Goal: Task Accomplishment & Management: Manage account settings

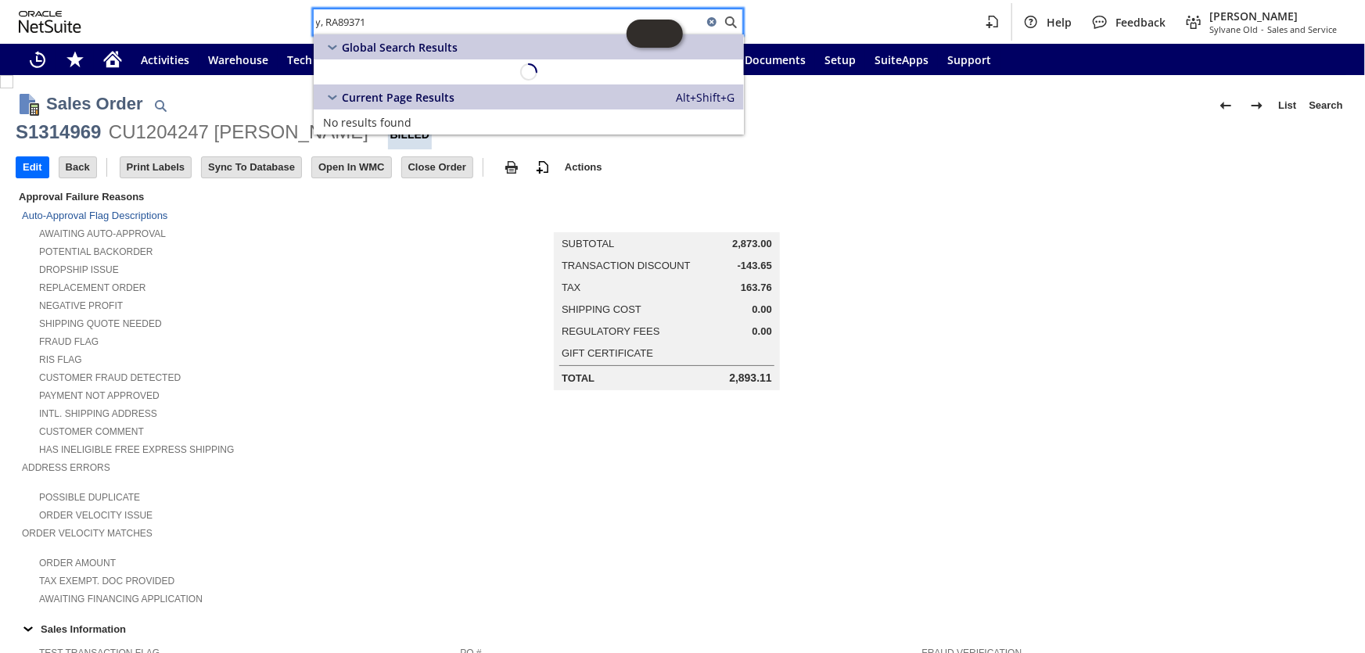
scroll to position [814, 0]
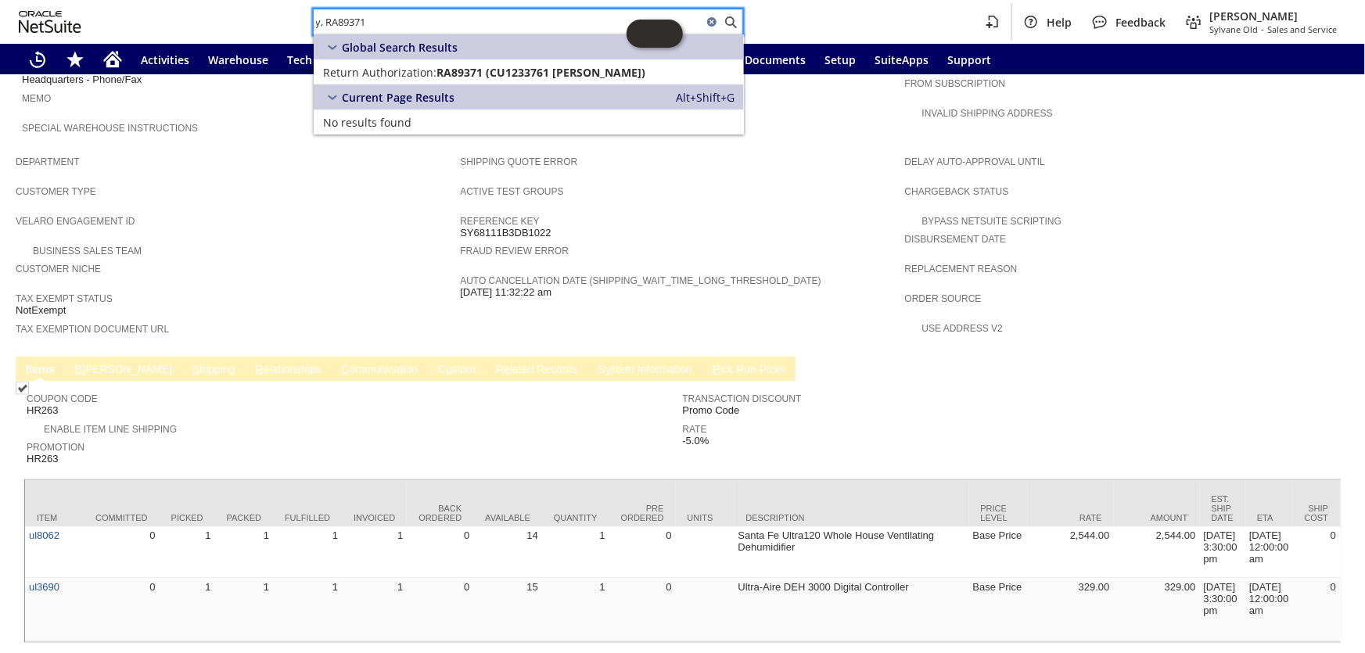
click at [329, 29] on input "y, RA89371" at bounding box center [508, 22] width 389 height 19
type input "RA89371"
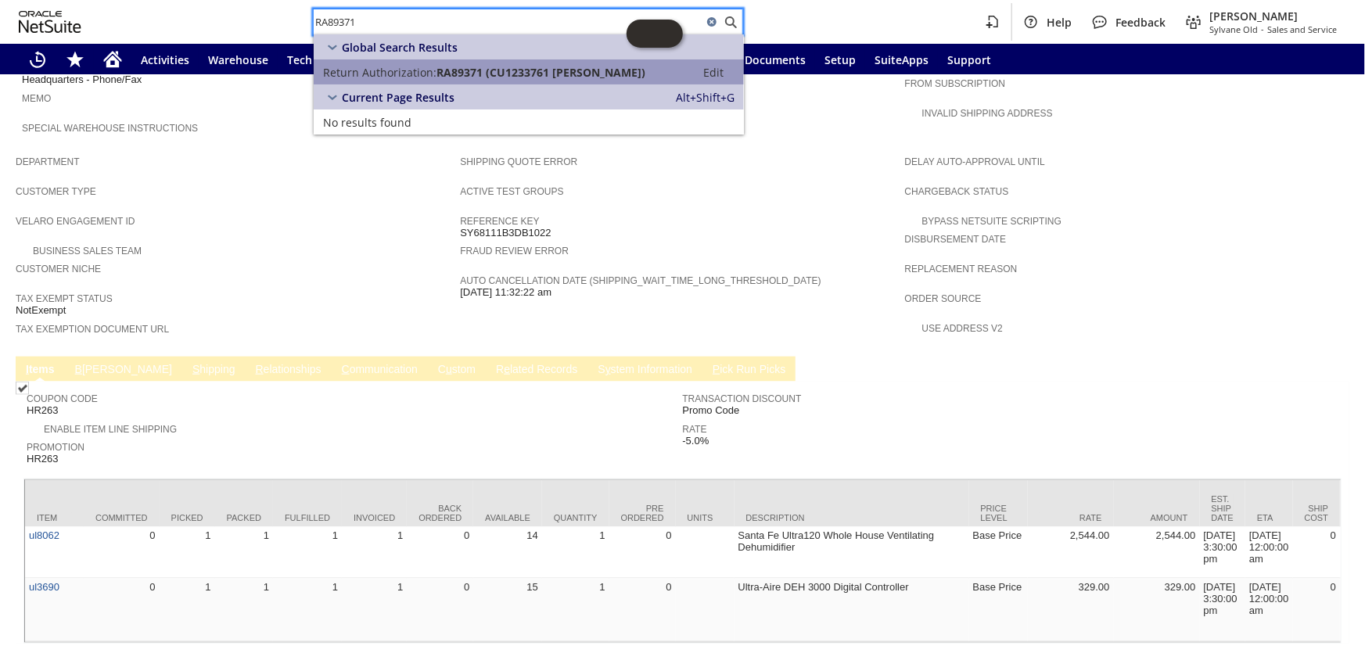
click at [512, 72] on span "RA89371 (CU1233761 Alfonso Mendoza)" at bounding box center [540, 72] width 209 height 15
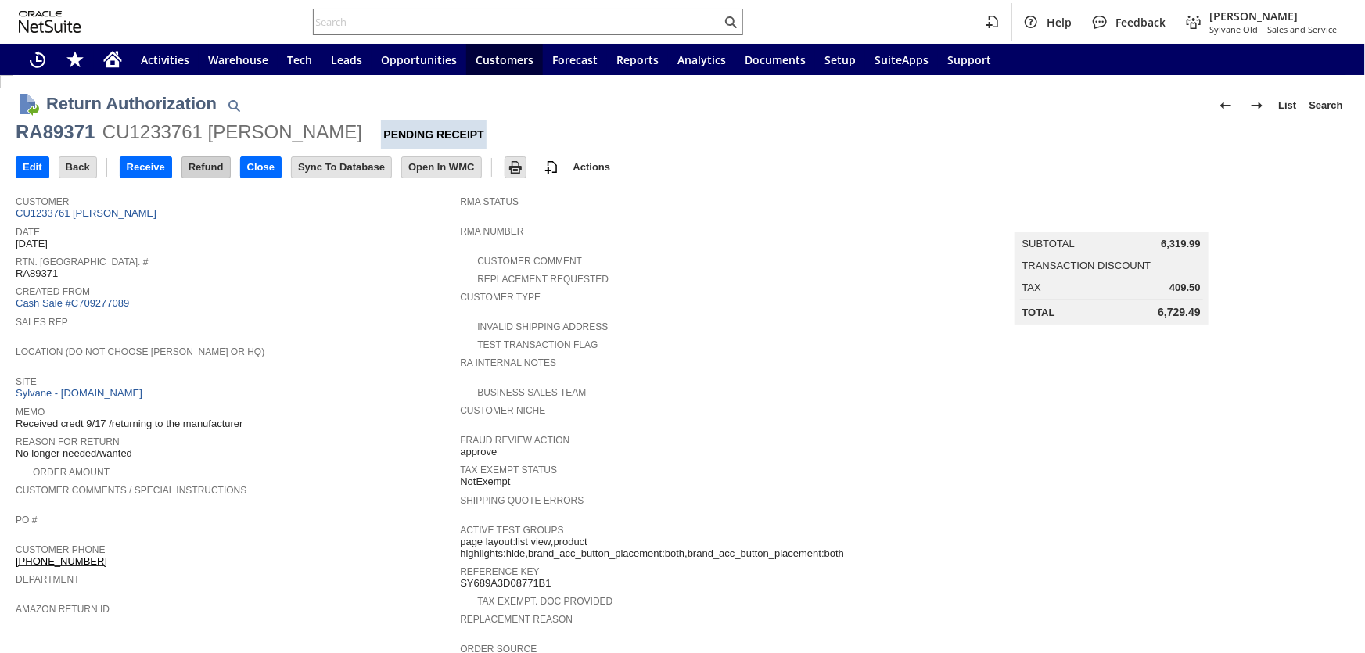
click at [203, 165] on input "Refund" at bounding box center [206, 167] width 48 height 20
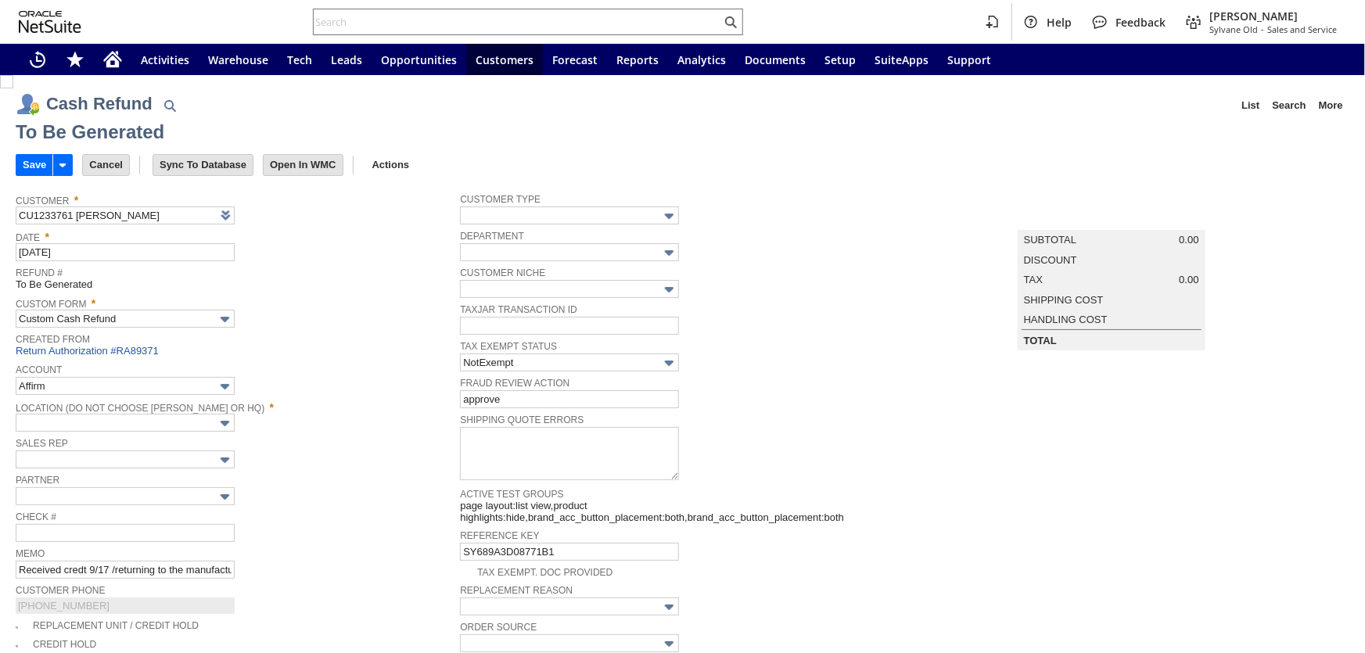
type input "Regions - Merchant 0414"
type input "Headquarters : Head...s : Pending Testing"
type input "Add"
type input "Copy Previous"
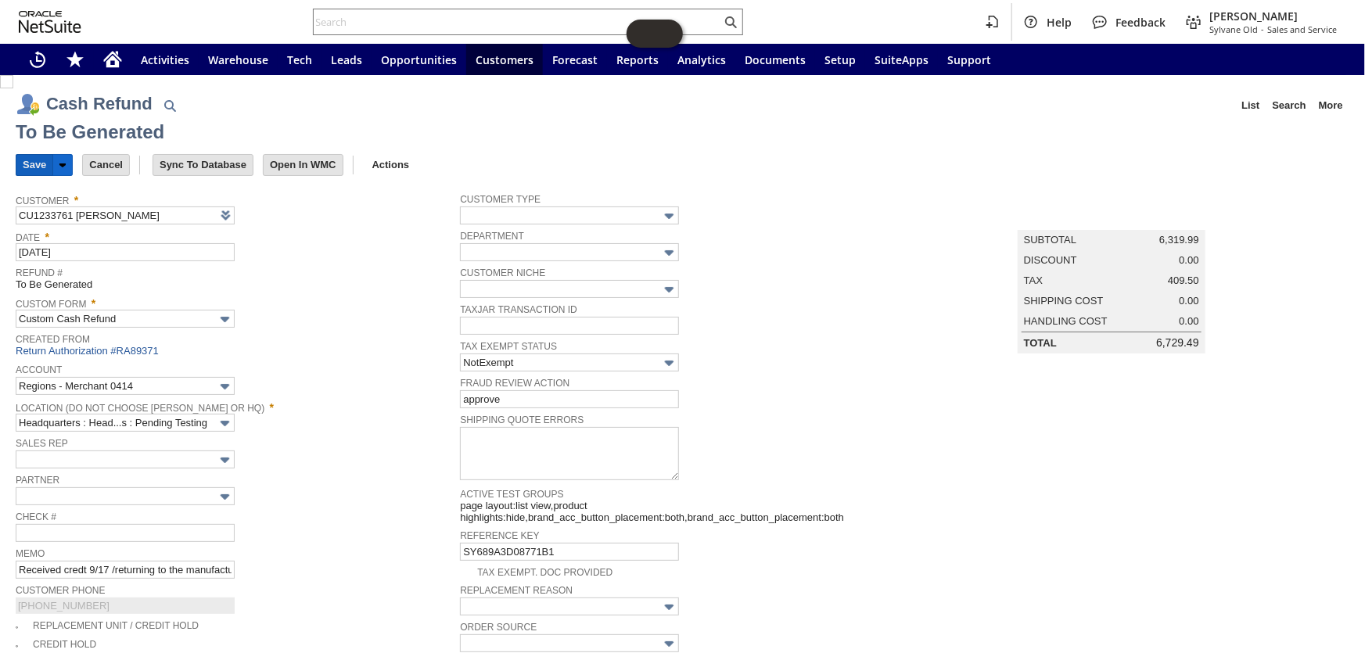
click at [38, 168] on input "Save" at bounding box center [34, 165] width 36 height 20
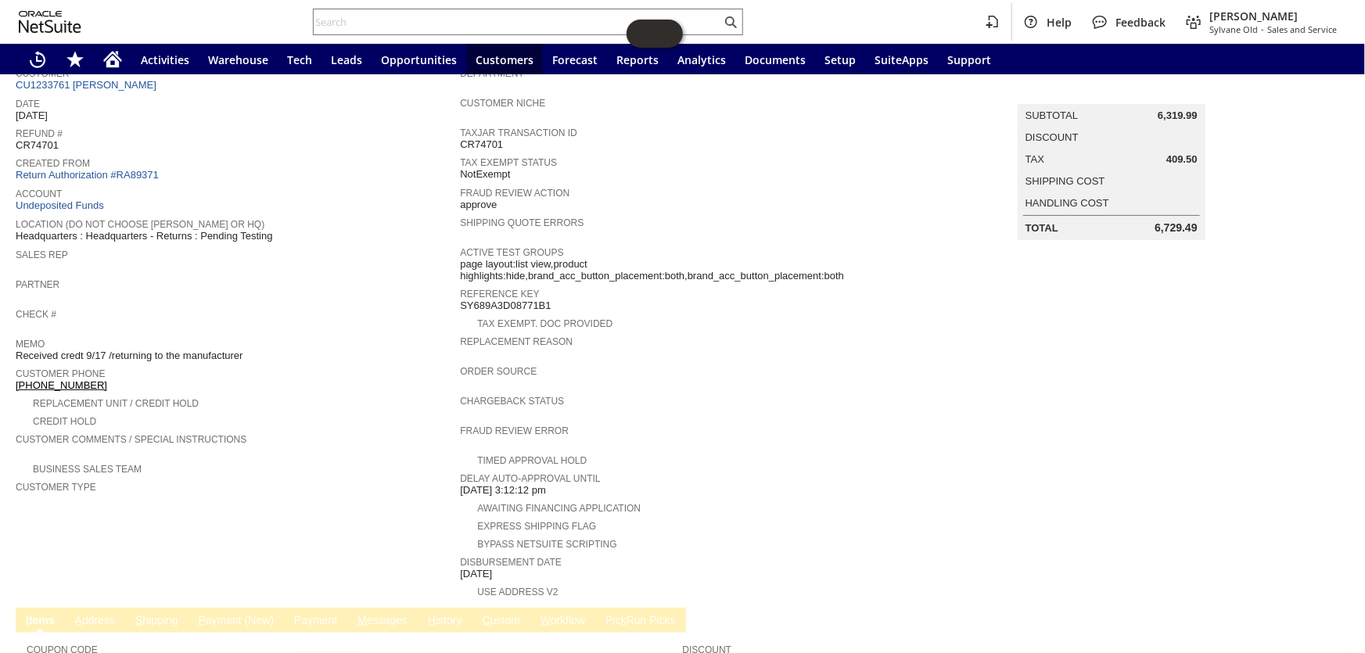
scroll to position [178, 0]
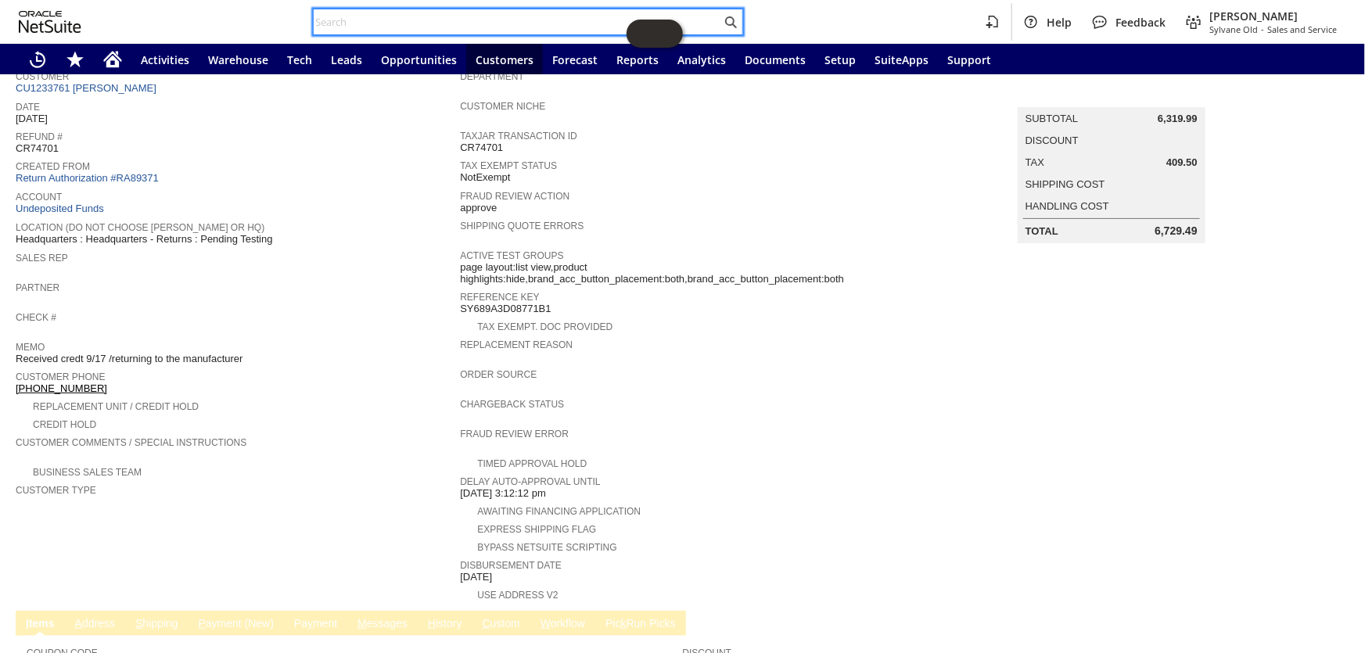
click at [356, 17] on input "text" at bounding box center [518, 22] width 408 height 19
paste input "y, RA89371"
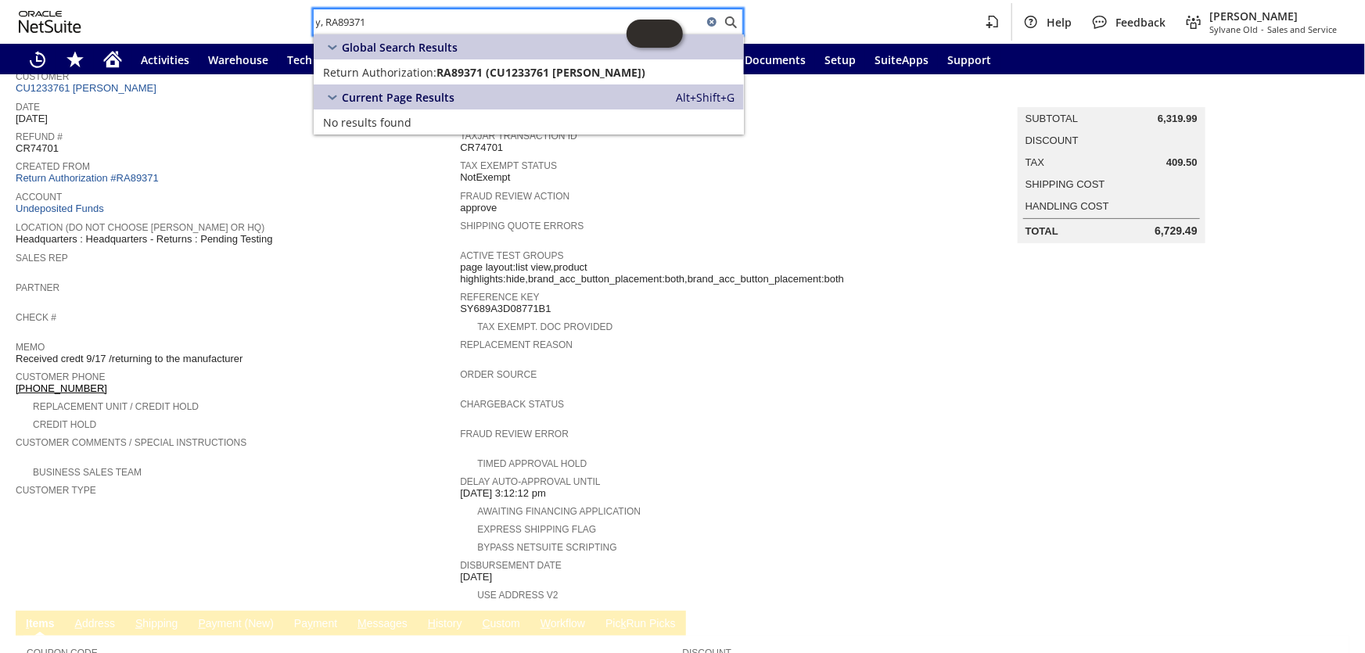
click at [328, 23] on input "y, RA89371" at bounding box center [508, 22] width 389 height 19
type input "RA89371"
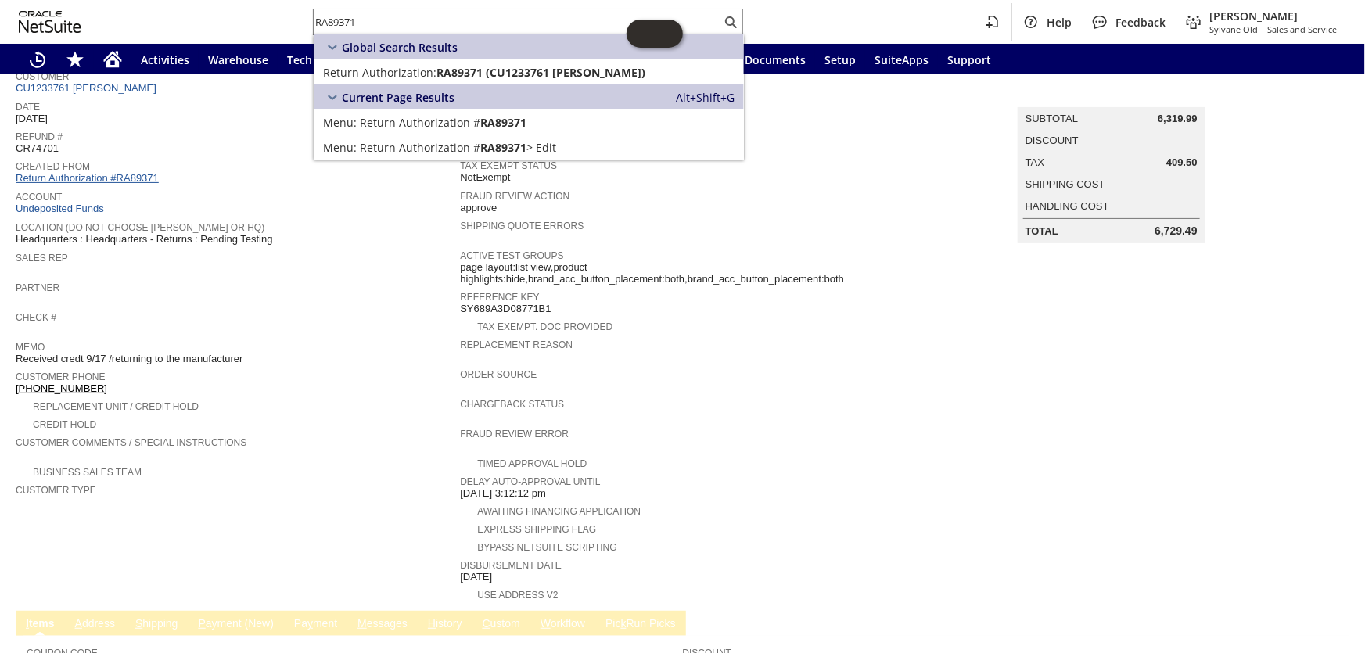
click at [118, 172] on link "Return Authorization #RA89371" at bounding box center [87, 178] width 143 height 12
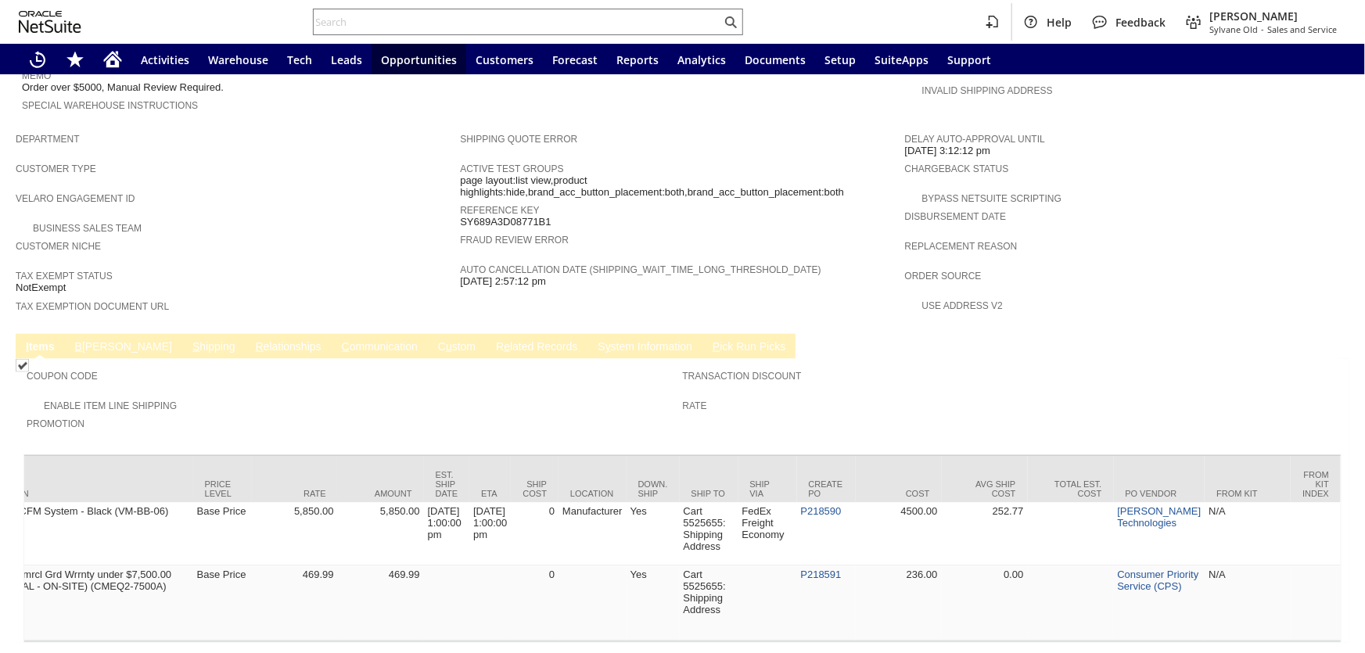
scroll to position [0, 798]
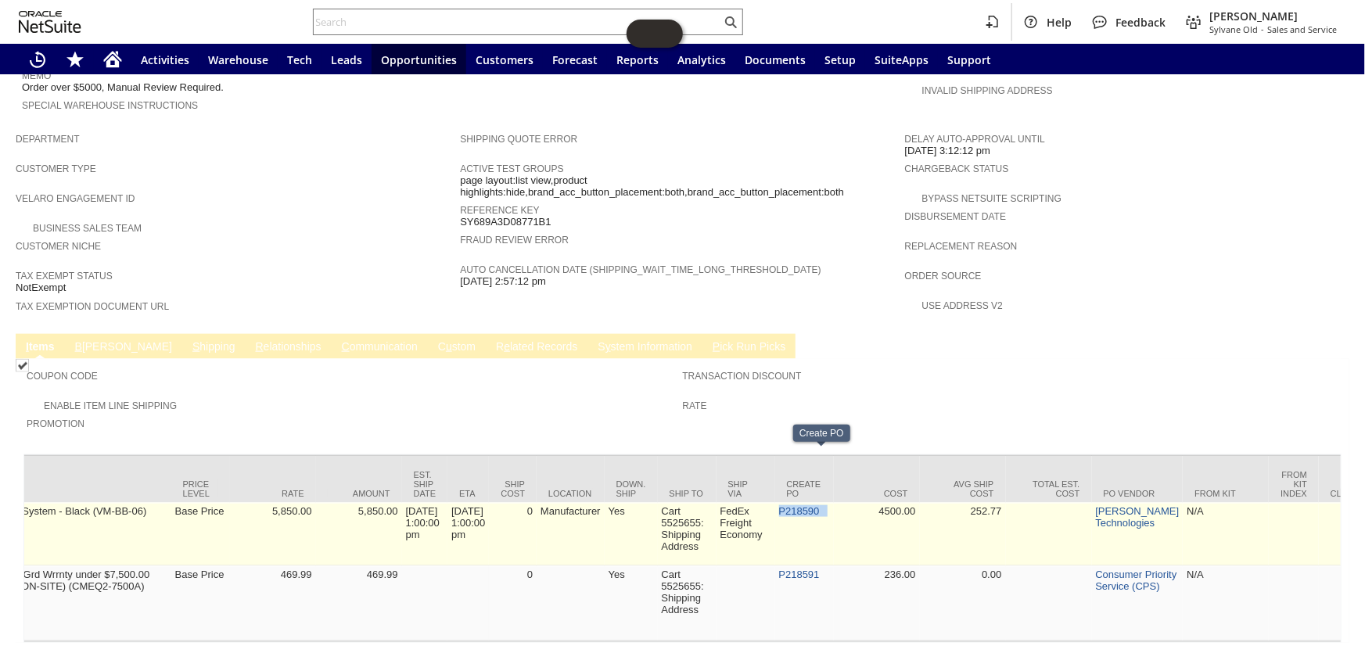
drag, startPoint x: 846, startPoint y: 458, endPoint x: 793, endPoint y: 458, distance: 52.4
click at [793, 503] on td "P218590" at bounding box center [804, 534] width 59 height 63
copy td "P218590"
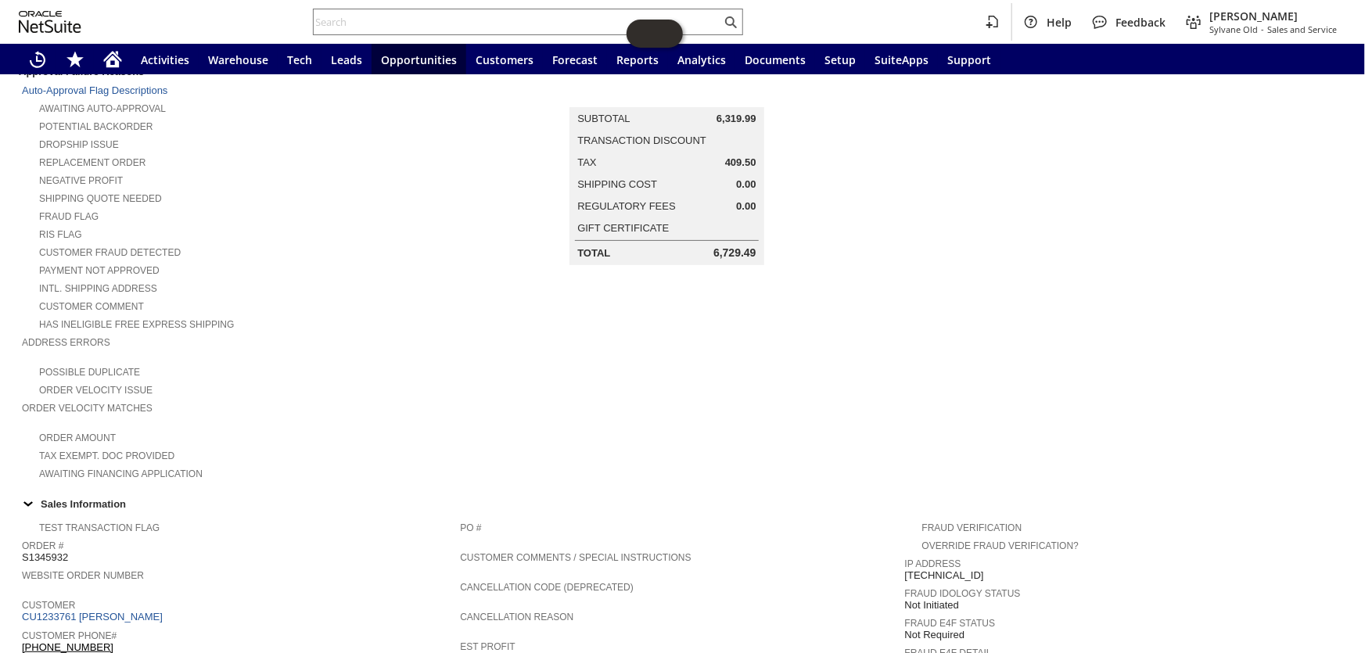
scroll to position [0, 0]
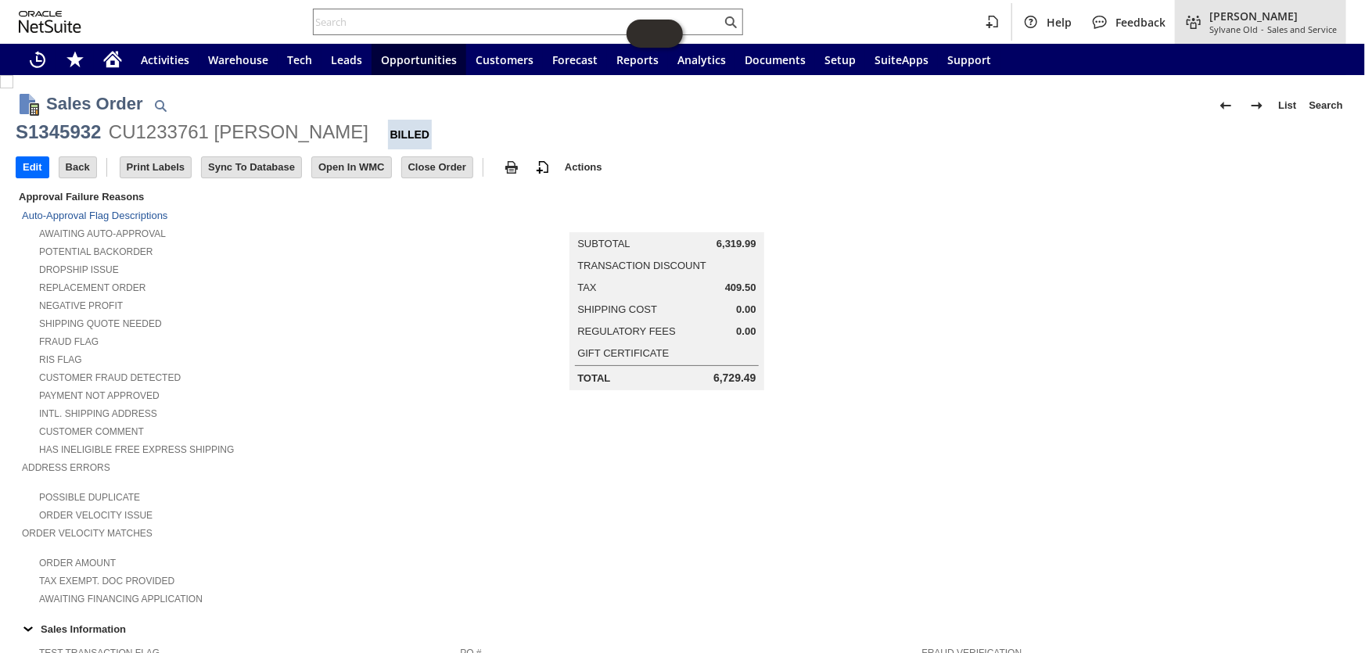
click at [1241, 27] on span "Sylvane Old" at bounding box center [1233, 29] width 48 height 12
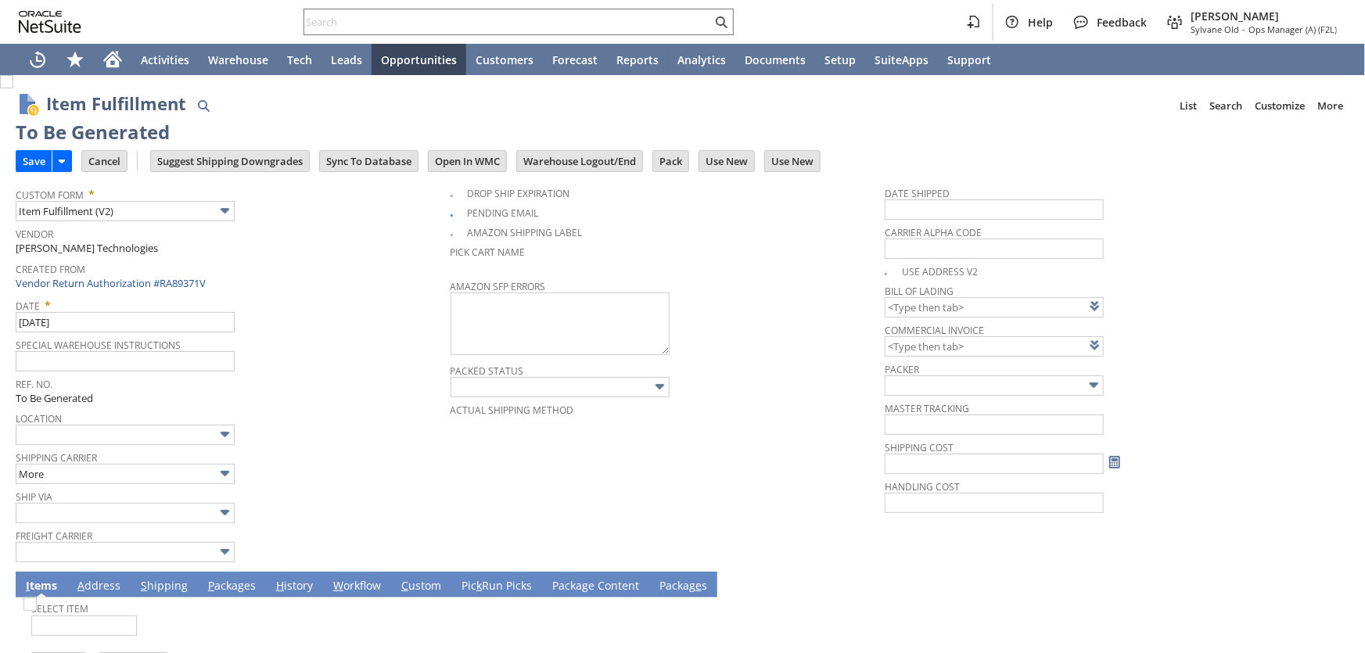
type input "0.00"
click at [24, 159] on input "Save" at bounding box center [33, 161] width 35 height 20
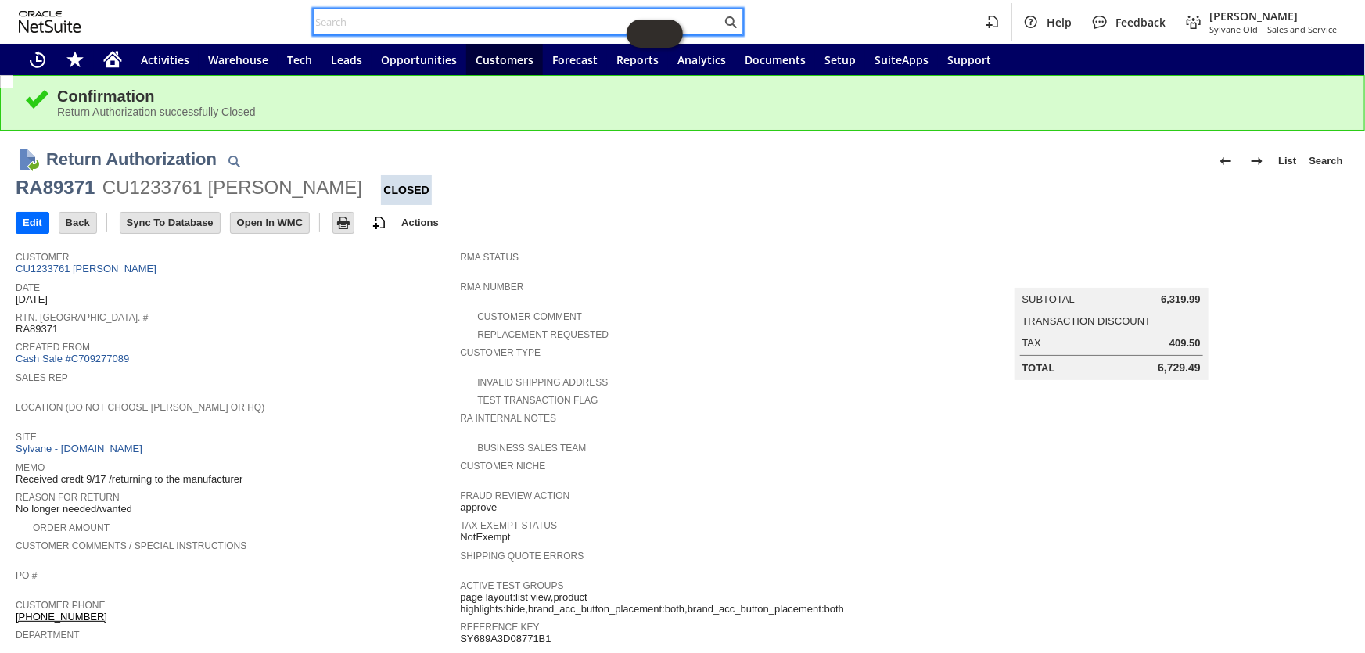
click at [410, 22] on input "text" at bounding box center [518, 22] width 408 height 19
paste input "RA89371"
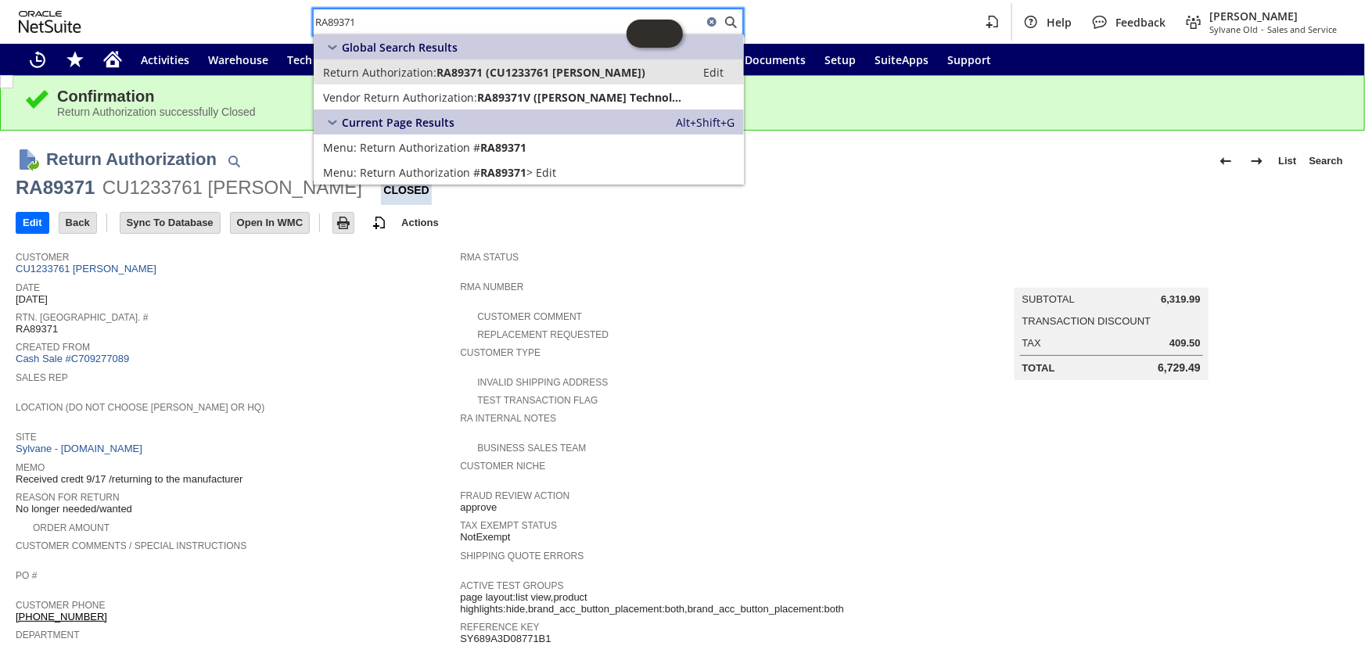
type input "RA89371"
click at [484, 67] on span "RA89371 (CU1233761 Alfonso Mendoza)" at bounding box center [540, 72] width 209 height 15
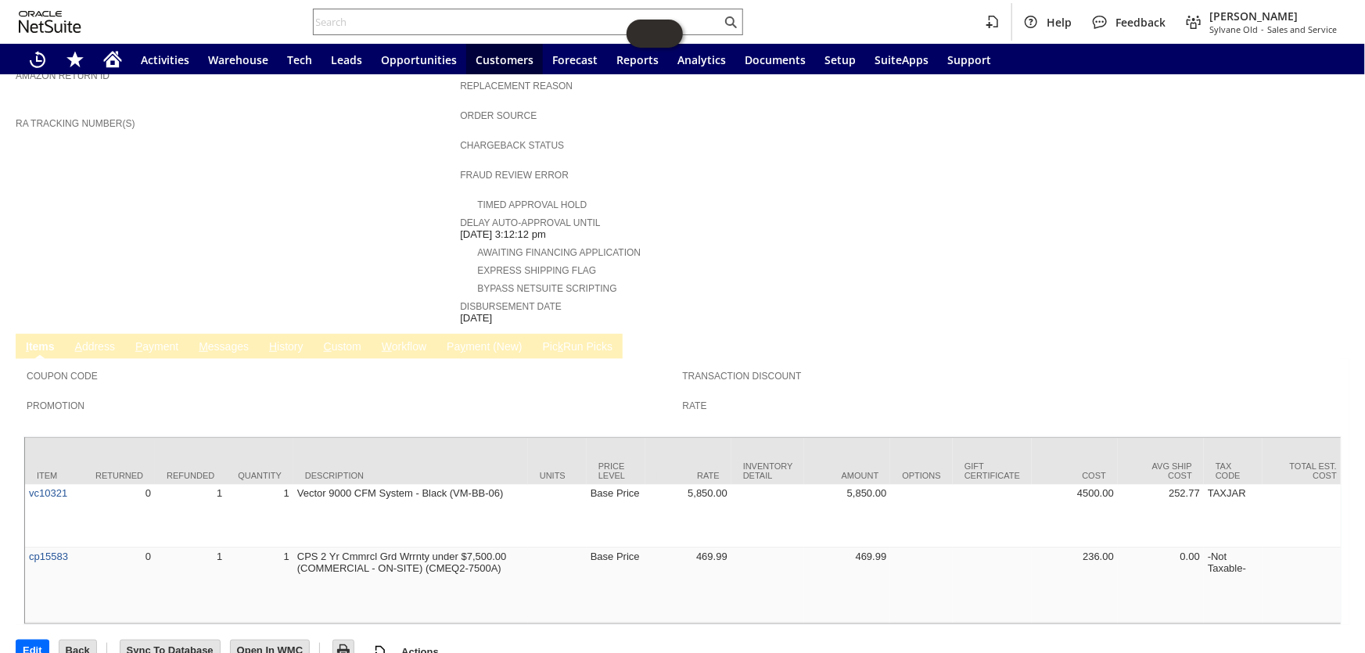
scroll to position [178, 0]
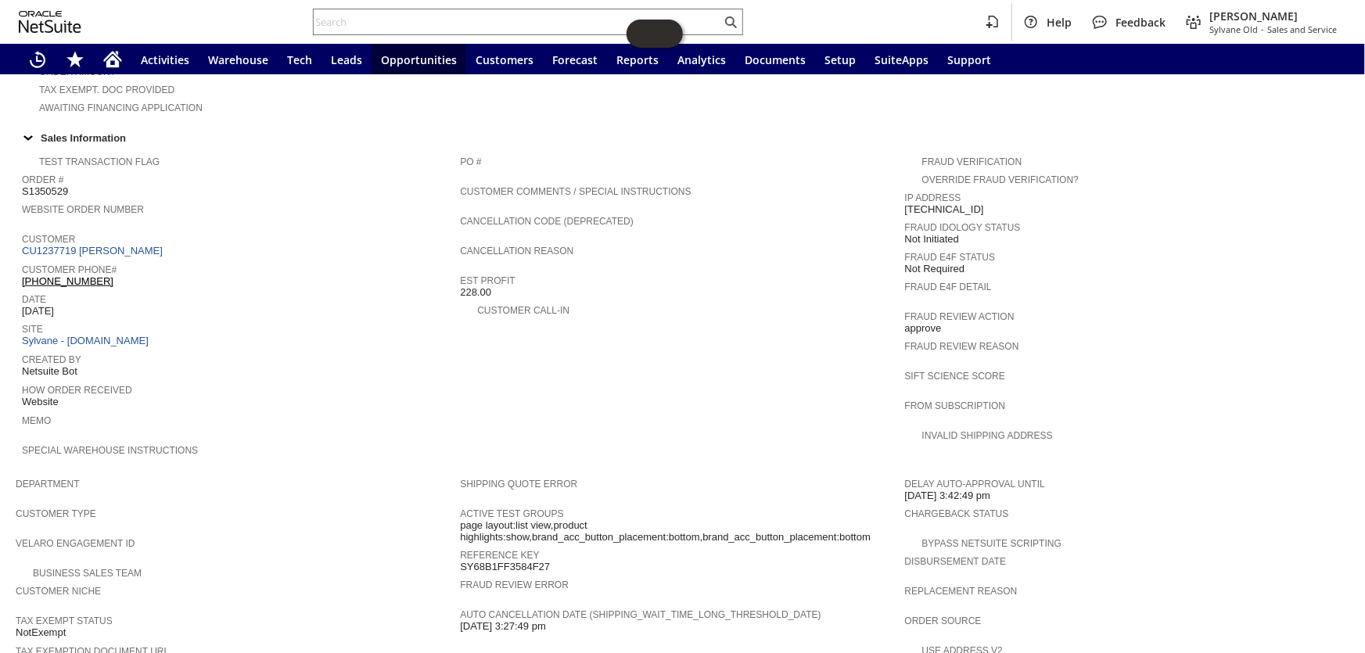
scroll to position [490, 0]
click at [93, 246] on link "CU1237719 [PERSON_NAME]" at bounding box center [94, 252] width 145 height 12
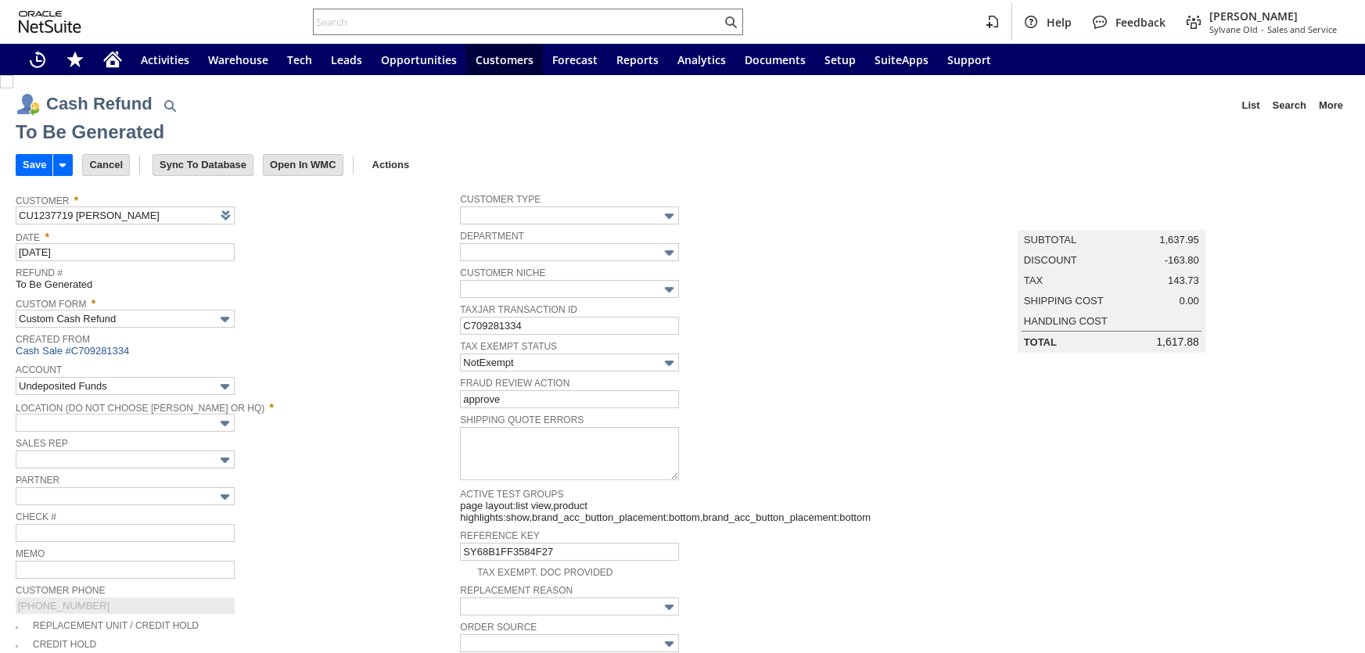
type input "Regions - Merchant 0414"
type input "Headquarters : Head...s : Pending Testing"
type input "Promo Code"
type input "-10.0%"
type input "Add"
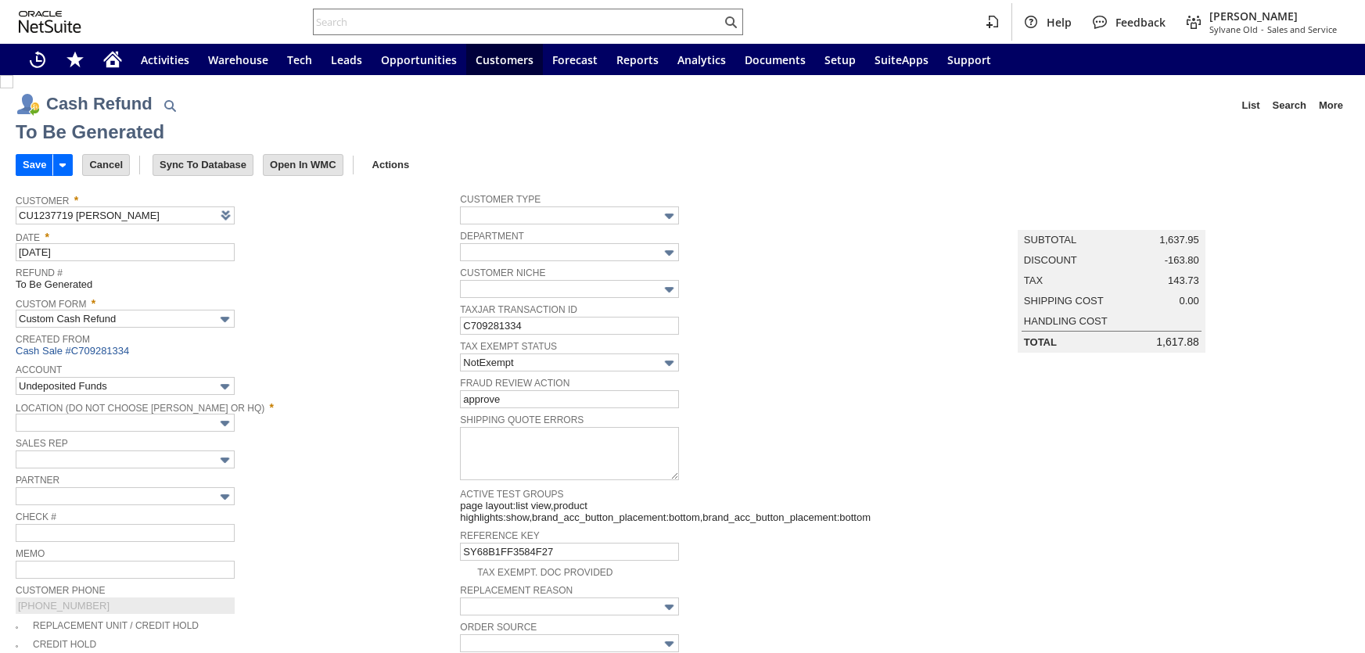
type input "Copy Previous"
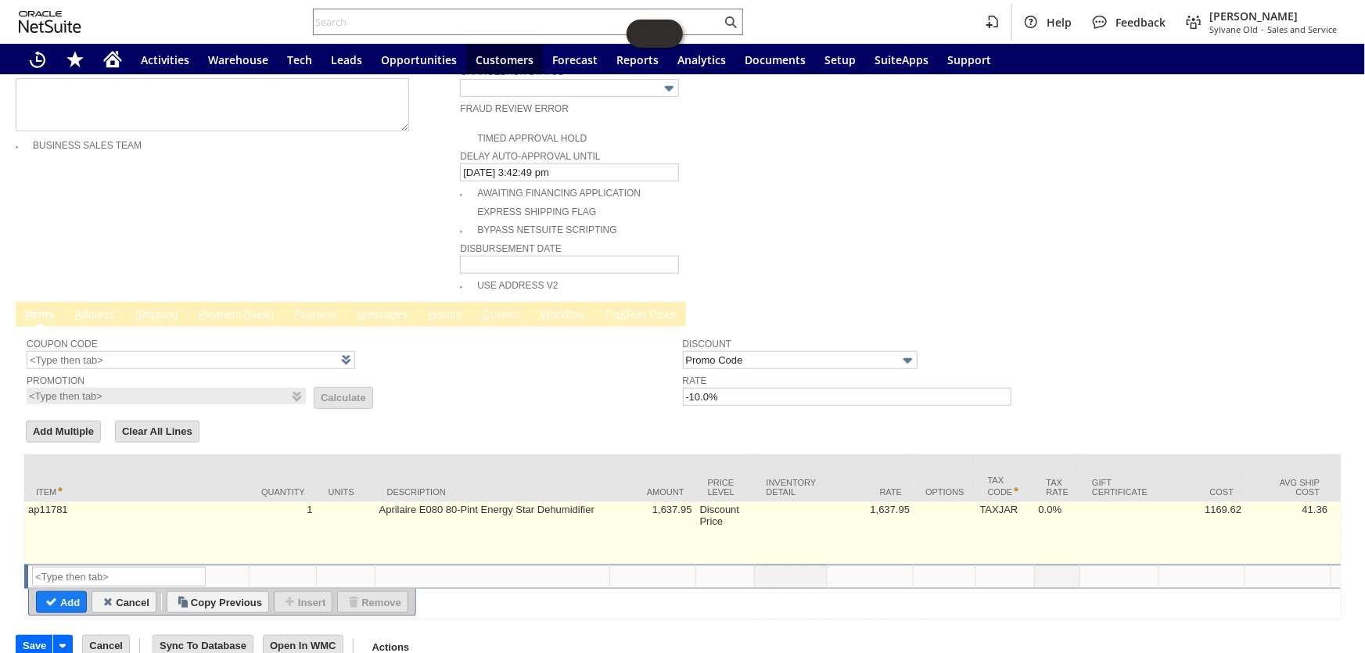
click at [441, 502] on td "Aprilaire E080 80-Pint Energy Star Dehumidifier" at bounding box center [492, 533] width 235 height 63
type textarea "Aprilaire E080 80-Pint Energy Star Dehumidifier"
type input "OK"
type input "Make Copy"
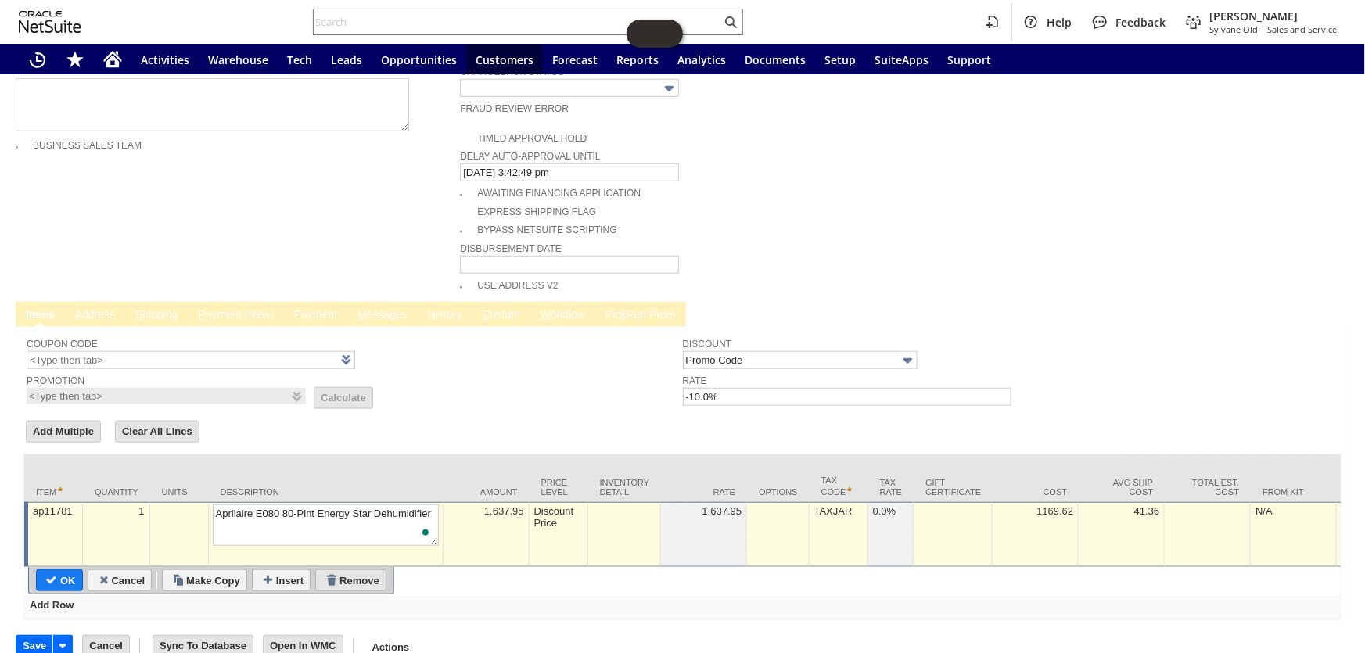
click at [361, 570] on input "Remove" at bounding box center [351, 580] width 70 height 20
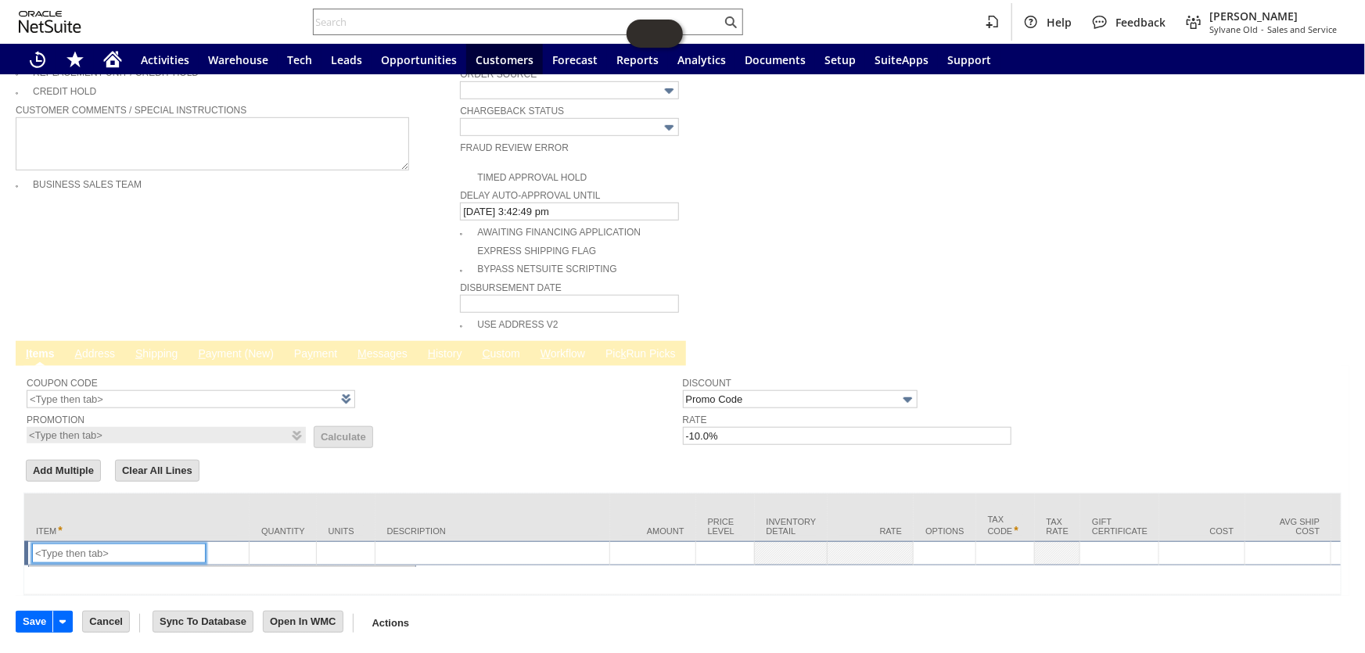
scroll to position [532, 0]
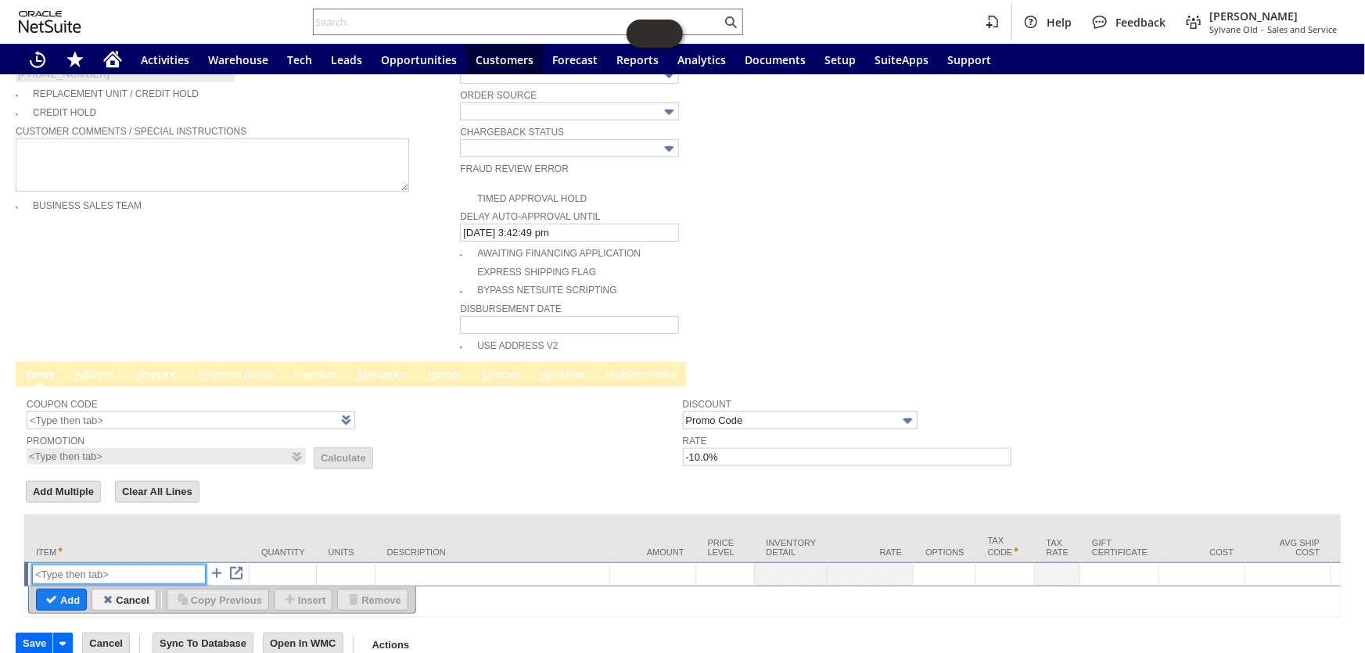
click at [125, 565] on input "text" at bounding box center [119, 575] width 174 height 20
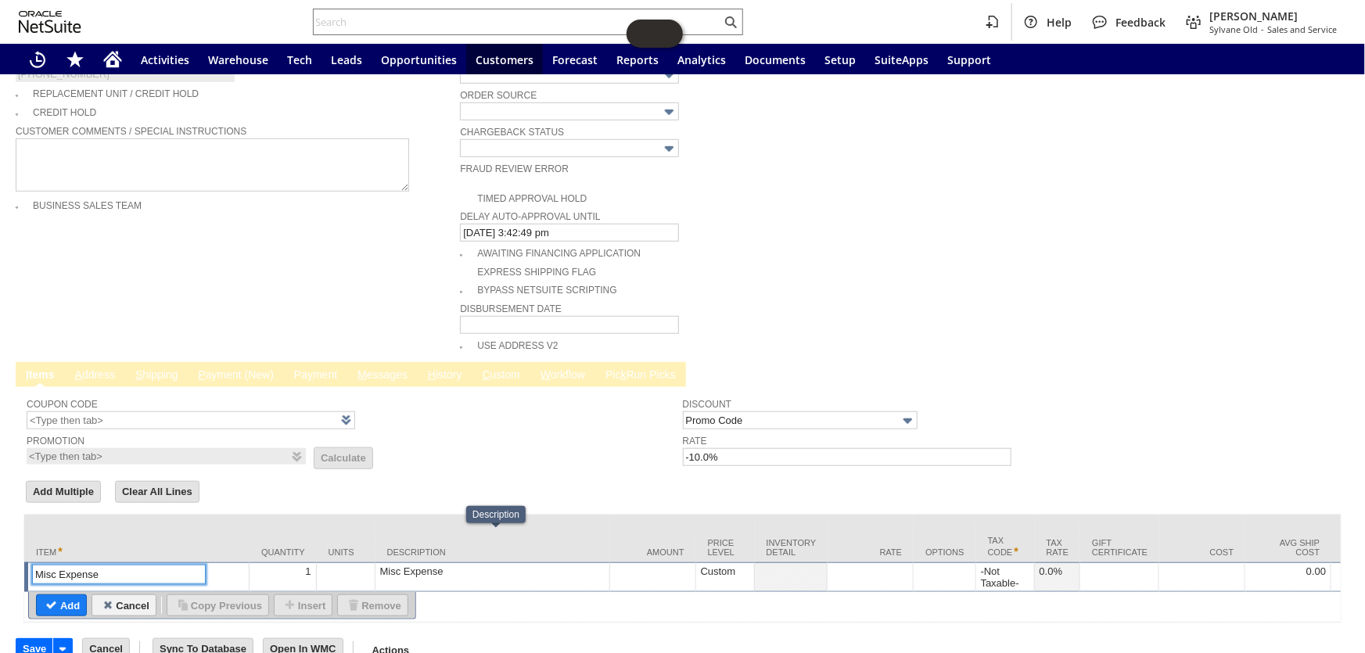
type input "Misc Expense"
click at [460, 565] on div "Misc Expense" at bounding box center [492, 571] width 226 height 13
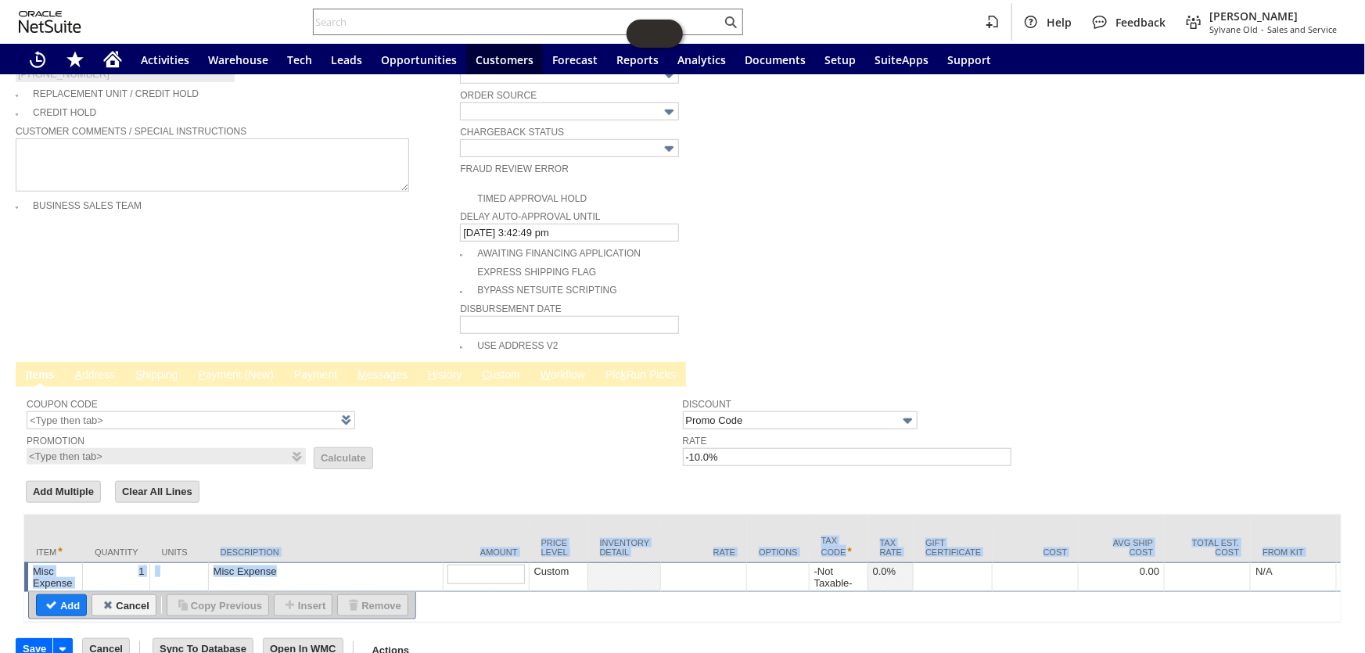
drag, startPoint x: 286, startPoint y: 531, endPoint x: 193, endPoint y: 528, distance: 92.4
click at [294, 562] on td "Misc Expense" at bounding box center [326, 577] width 235 height 30
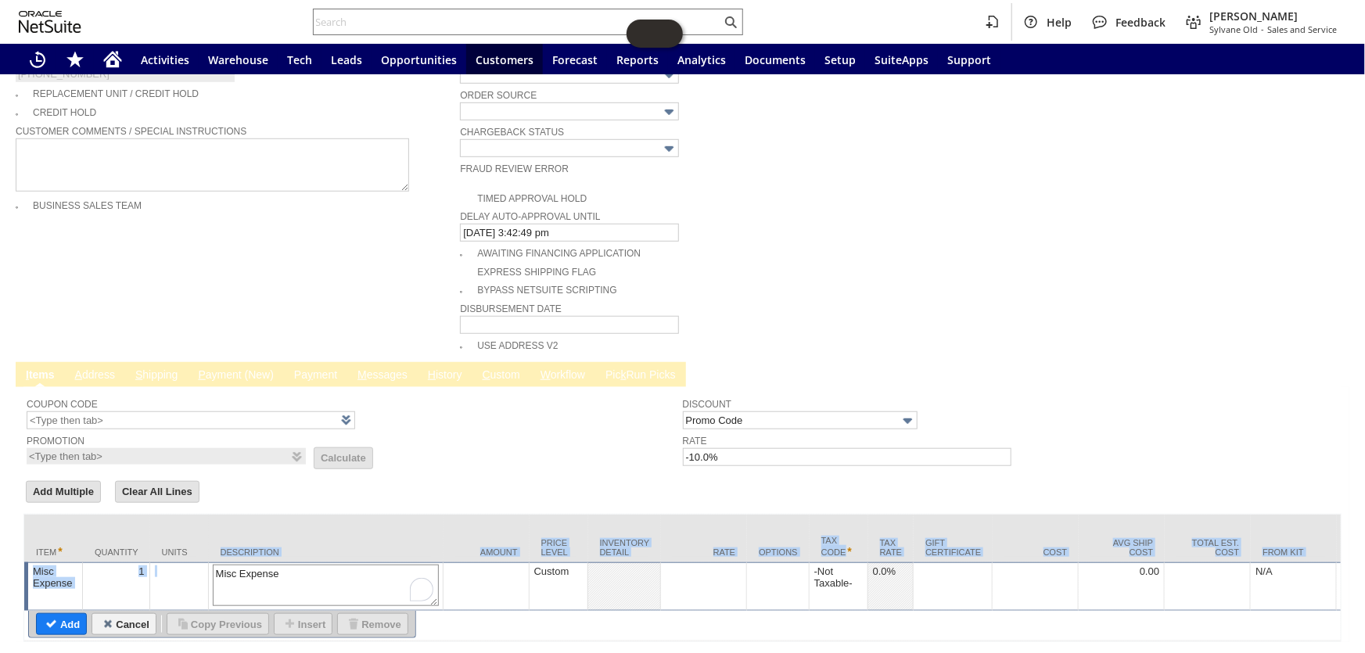
click at [297, 565] on textarea "Misc Expense" at bounding box center [326, 585] width 226 height 41
click at [211, 562] on td "Misc Expense" at bounding box center [326, 586] width 235 height 48
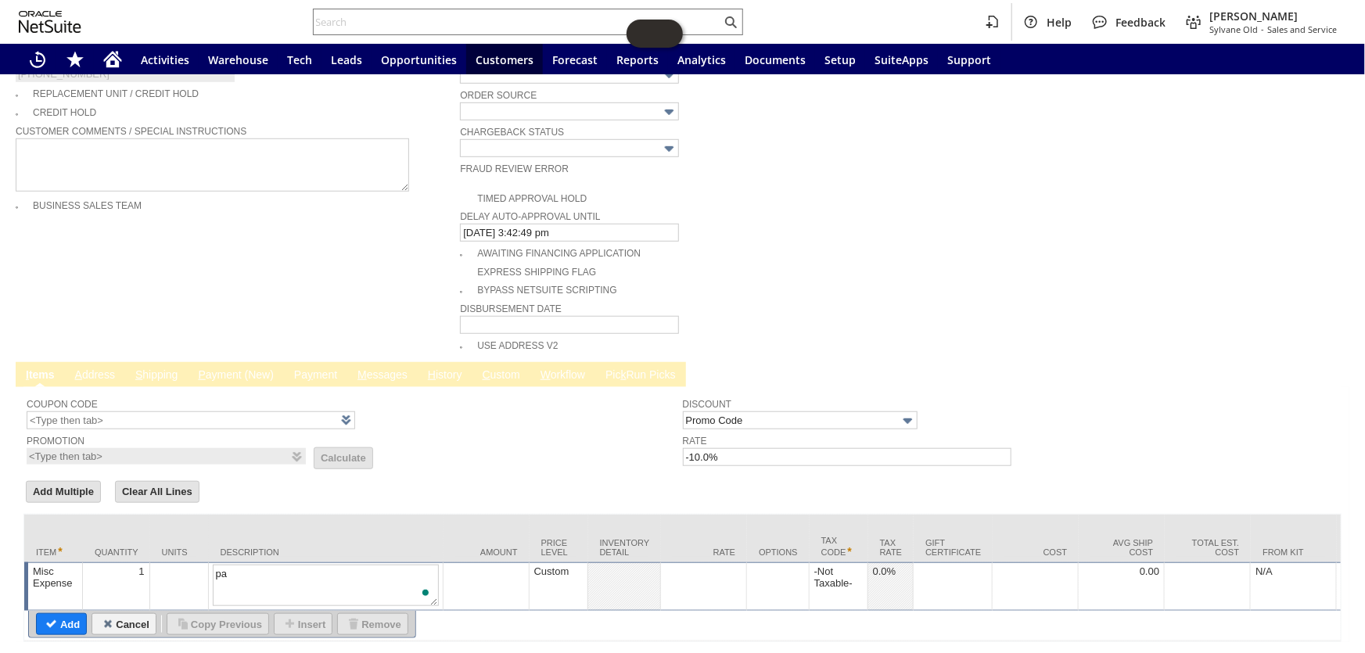
type textarea "p"
type textarea "partial refund"
click at [798, 411] on input "Promo Code" at bounding box center [800, 420] width 235 height 18
click at [973, 479] on form "Add Multiple Clear All Lines Line Items All Item * Quantity Units Description A…" at bounding box center [682, 560] width 1318 height 163
click at [699, 562] on td at bounding box center [704, 586] width 86 height 48
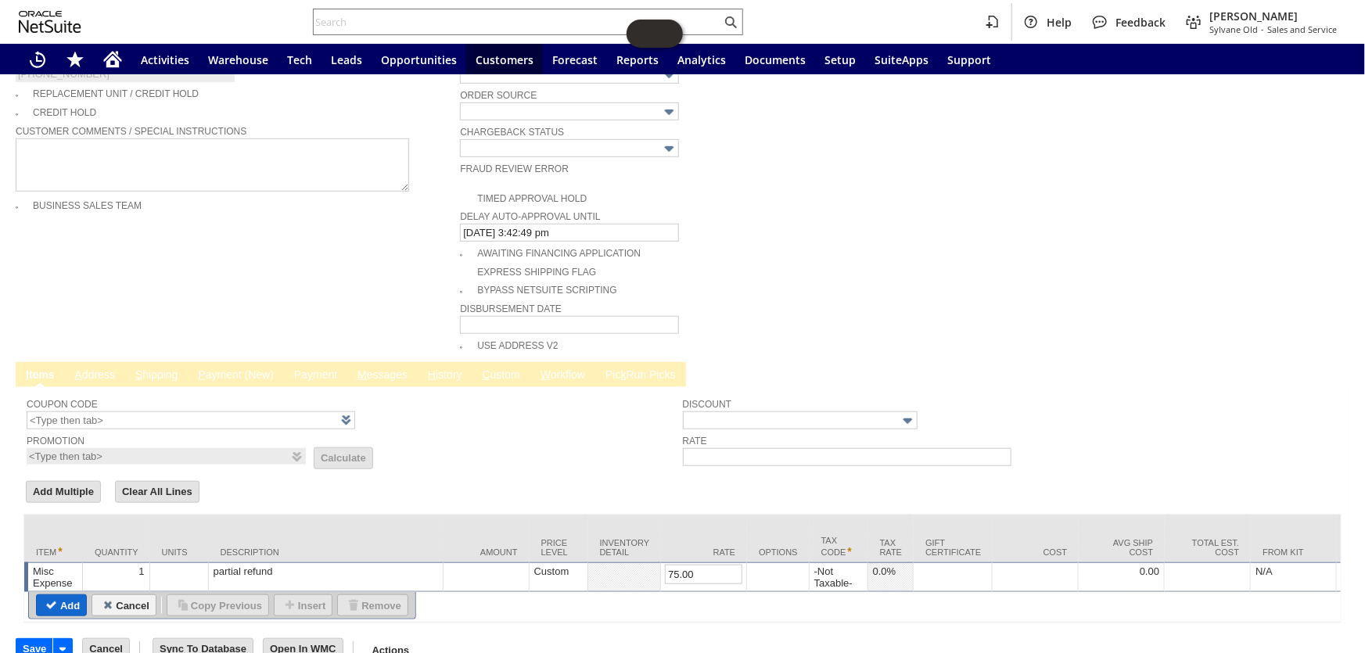
type input "75.00"
click at [63, 595] on input "Add" at bounding box center [61, 605] width 49 height 20
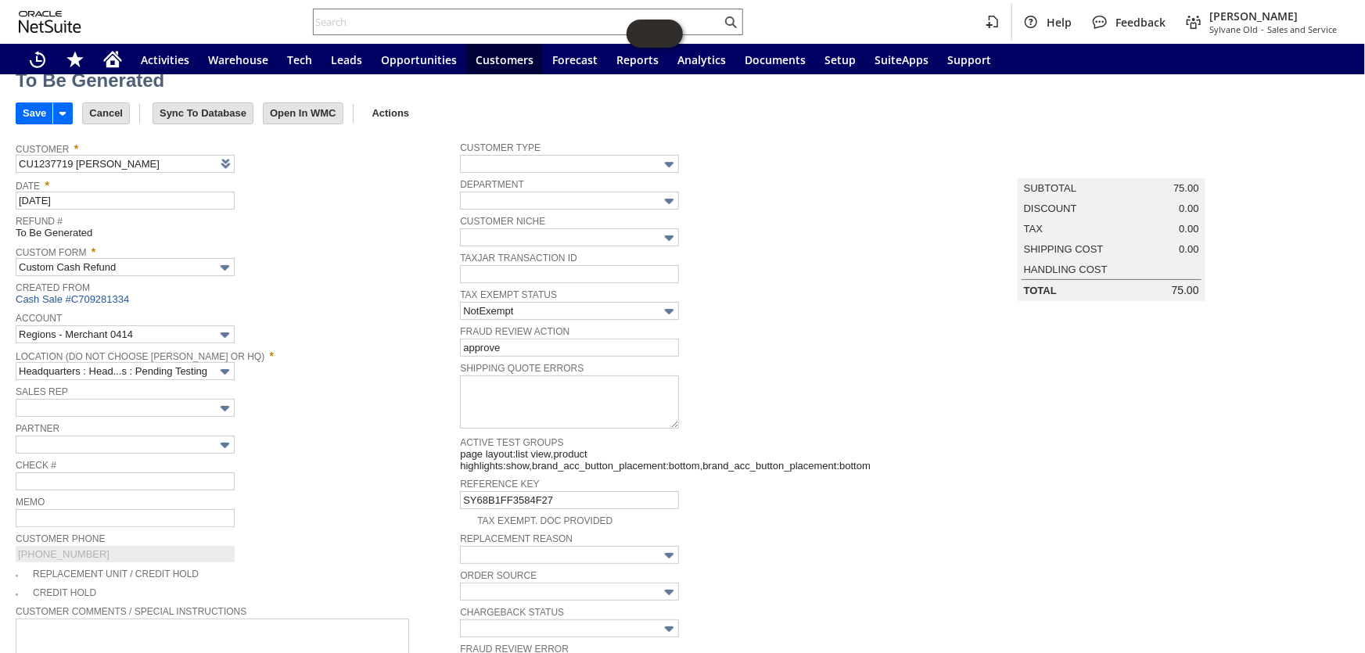
scroll to position [0, 0]
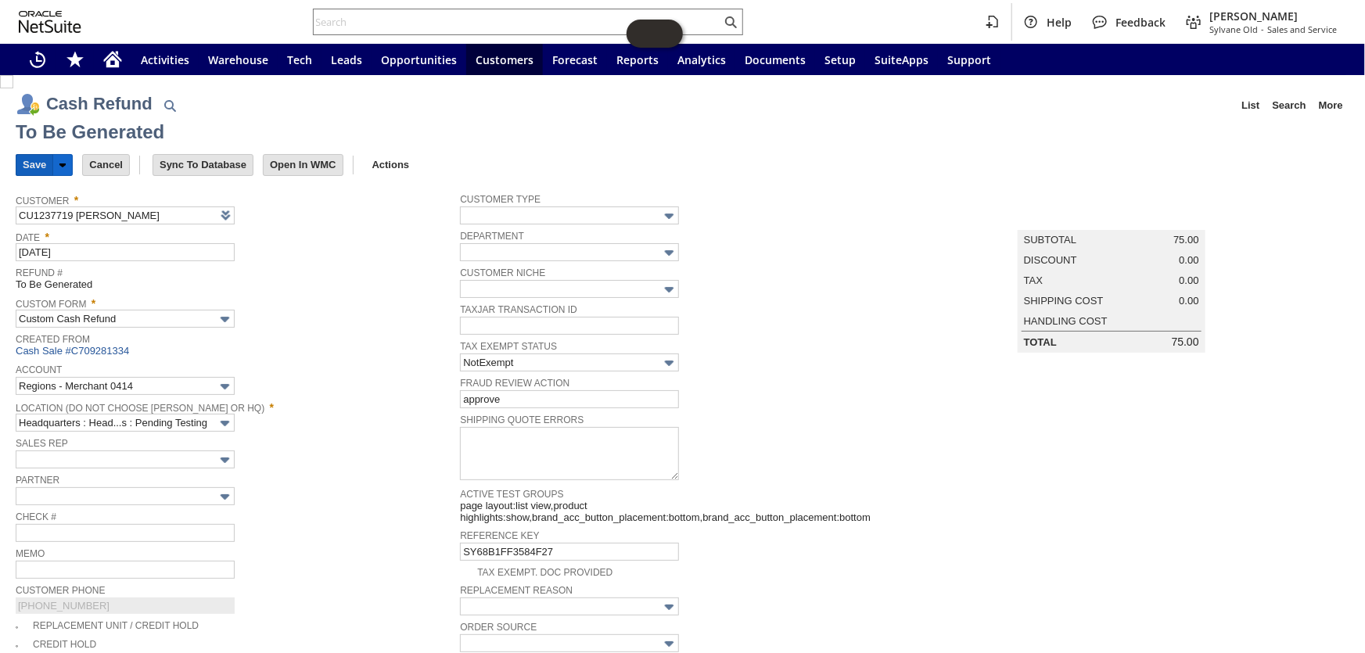
click at [38, 164] on input "Save" at bounding box center [34, 165] width 36 height 20
